Goal: Find specific page/section: Find specific page/section

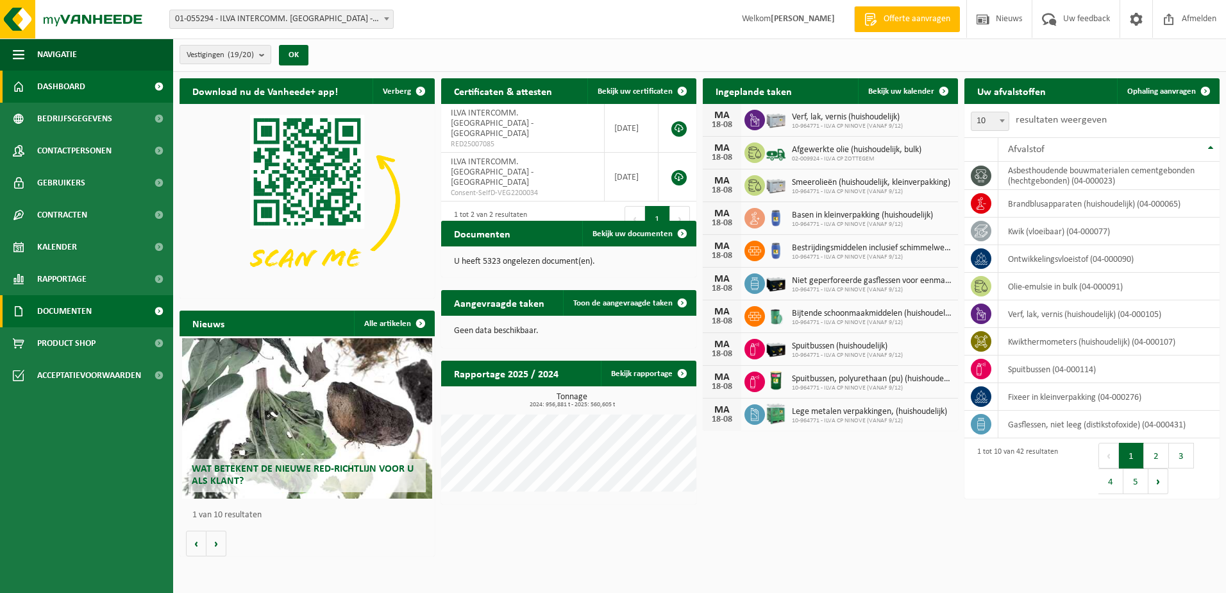
click at [85, 311] on span "Documenten" at bounding box center [64, 311] width 55 height 32
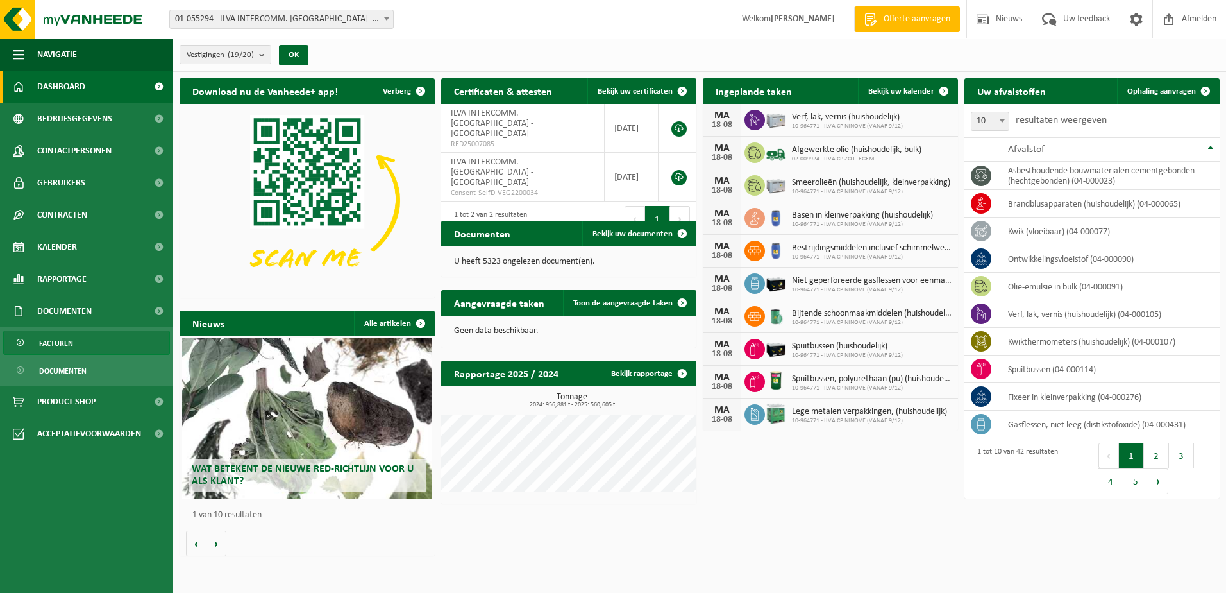
click at [64, 335] on span "Facturen" at bounding box center [56, 343] width 34 height 24
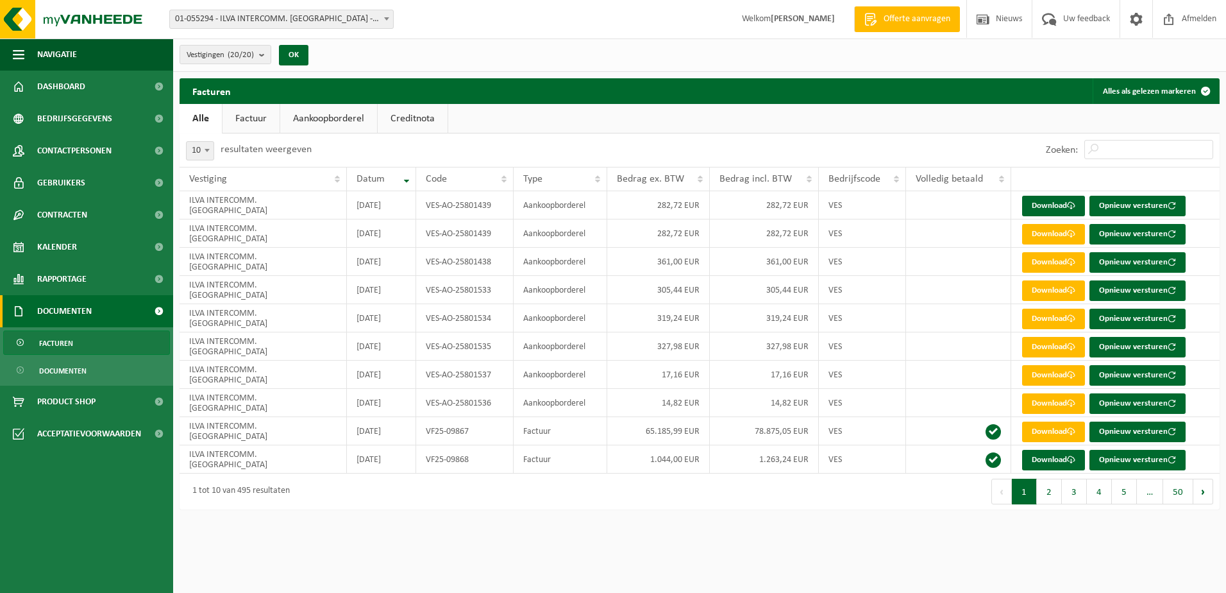
click at [254, 123] on link "Factuur" at bounding box center [251, 119] width 57 height 30
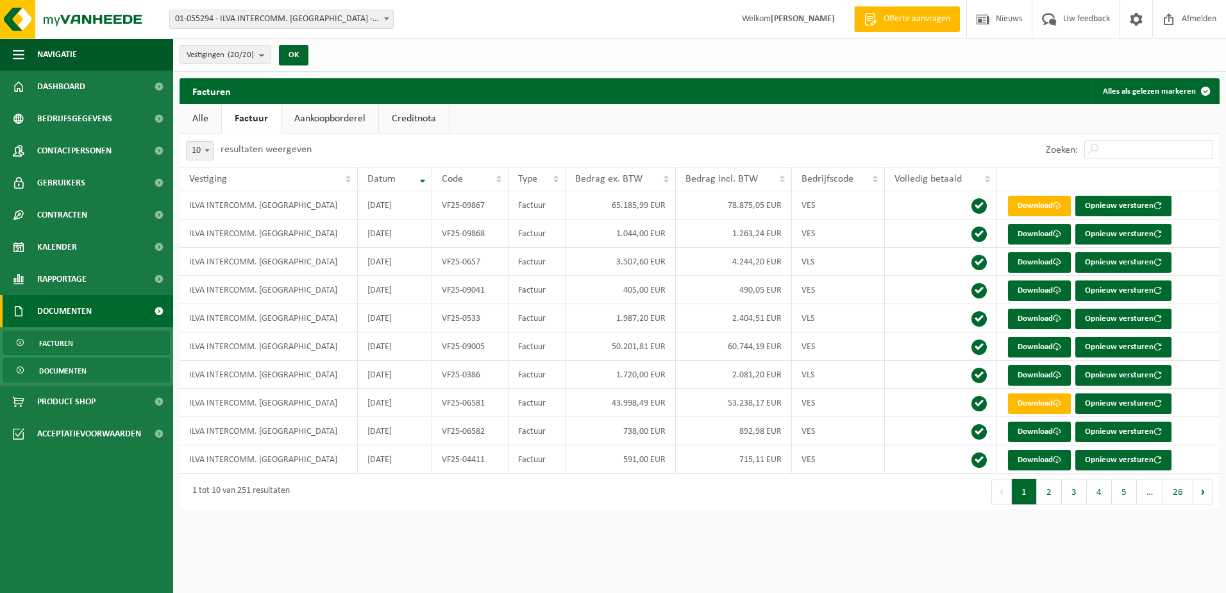
click at [67, 369] on span "Documenten" at bounding box center [62, 371] width 47 height 24
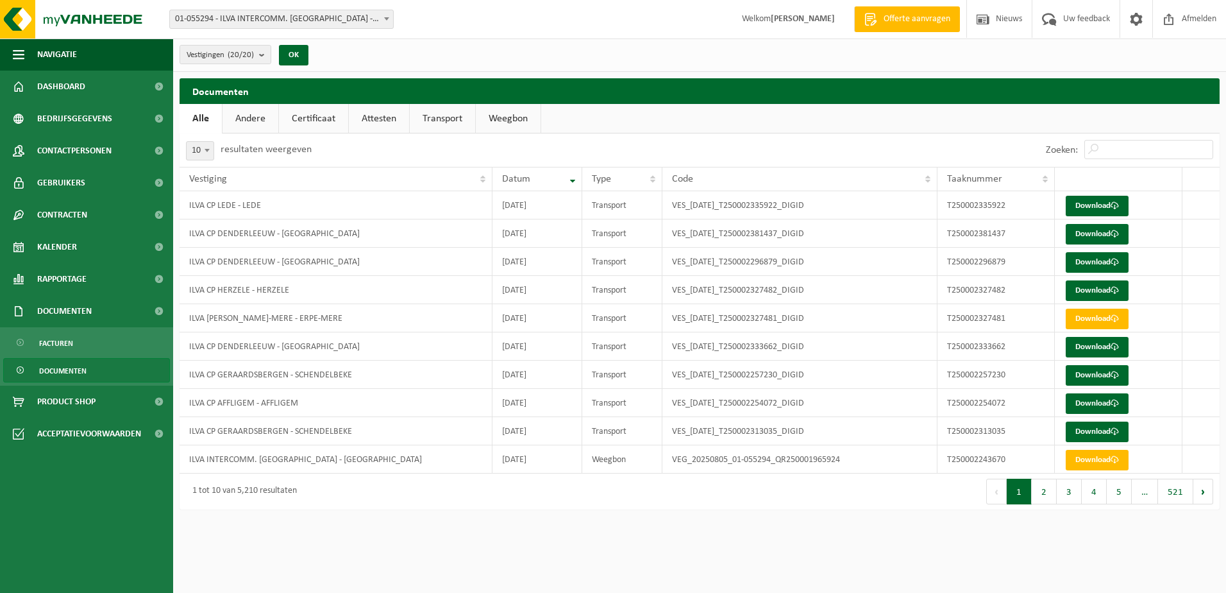
click at [508, 111] on link "Weegbon" at bounding box center [508, 119] width 65 height 30
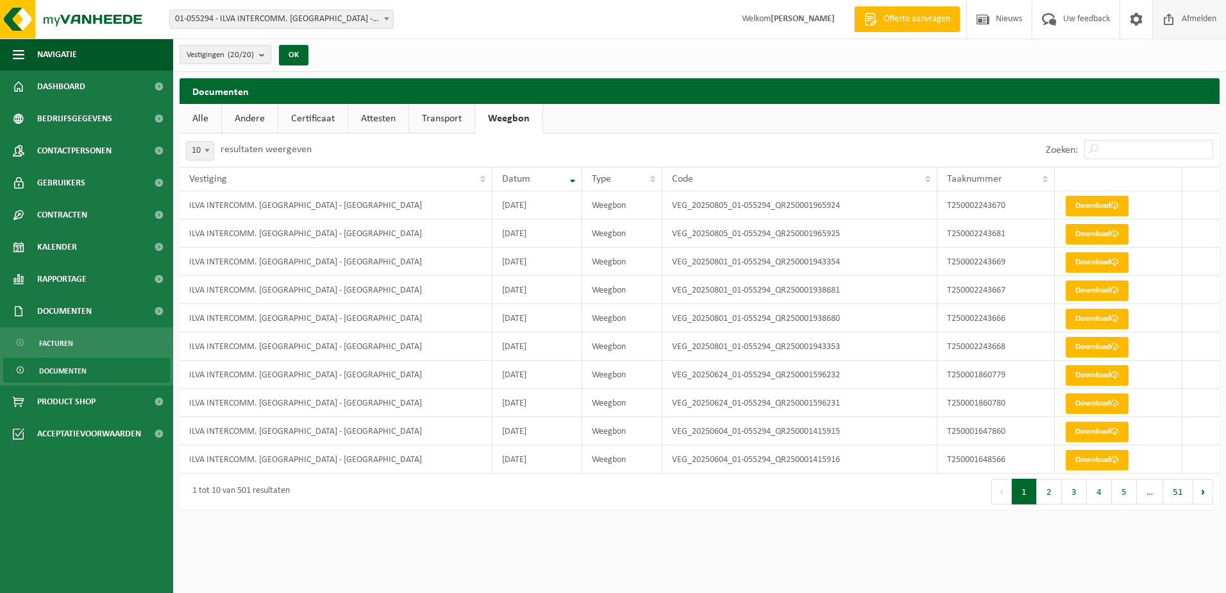
click at [1199, 28] on span "Afmelden" at bounding box center [1199, 19] width 41 height 38
